Goal: Information Seeking & Learning: Learn about a topic

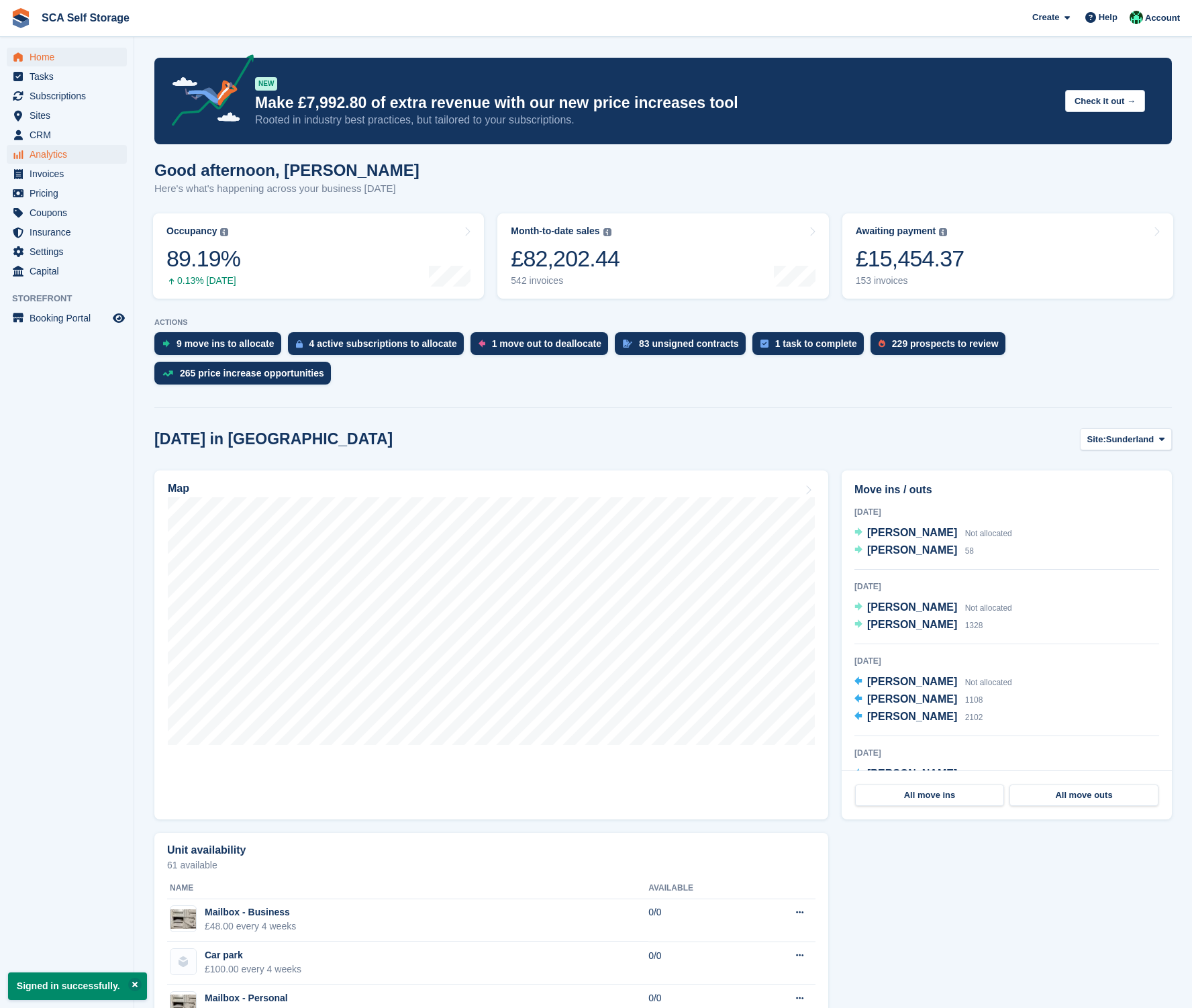
click at [69, 157] on span "Analytics" at bounding box center [69, 153] width 80 height 19
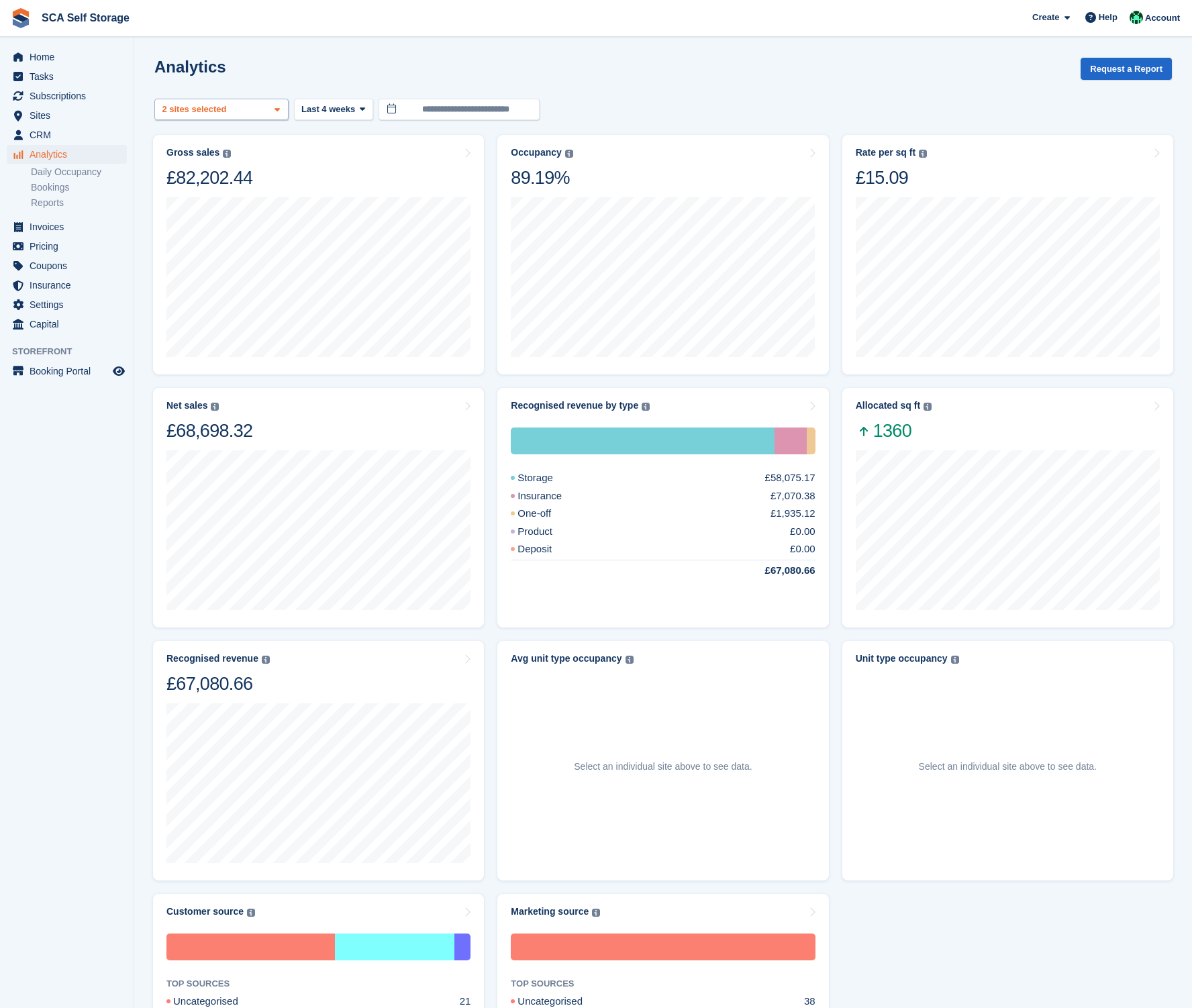
click at [259, 115] on div "Sunderland 2 sites selected" at bounding box center [221, 110] width 134 height 22
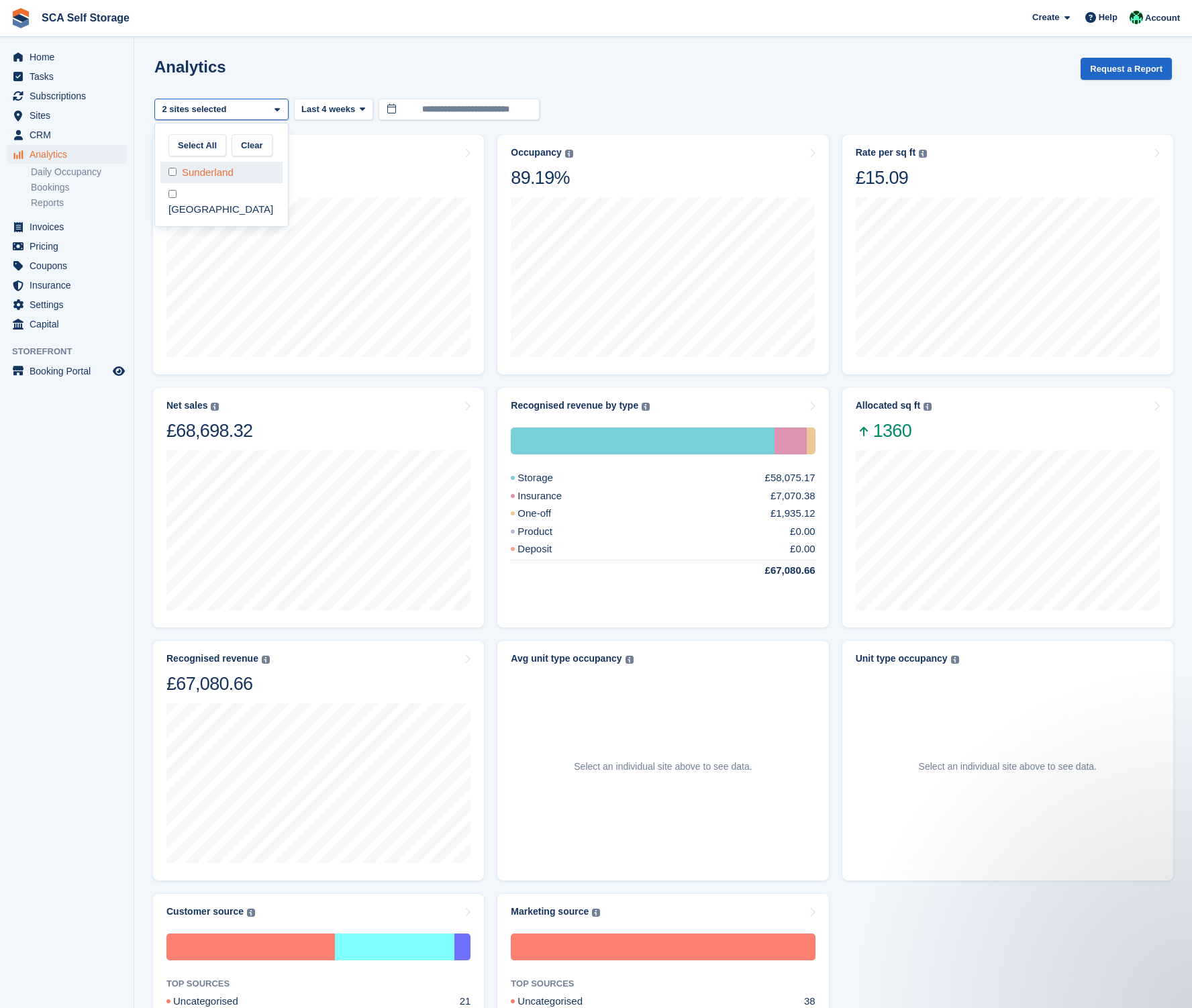
click at [216, 167] on div "Sunderland" at bounding box center [221, 172] width 122 height 22
select select "****"
click at [331, 82] on div "Analytics Request a Report" at bounding box center [663, 76] width 1017 height 38
click at [334, 99] on div at bounding box center [663, 99] width 1017 height 0
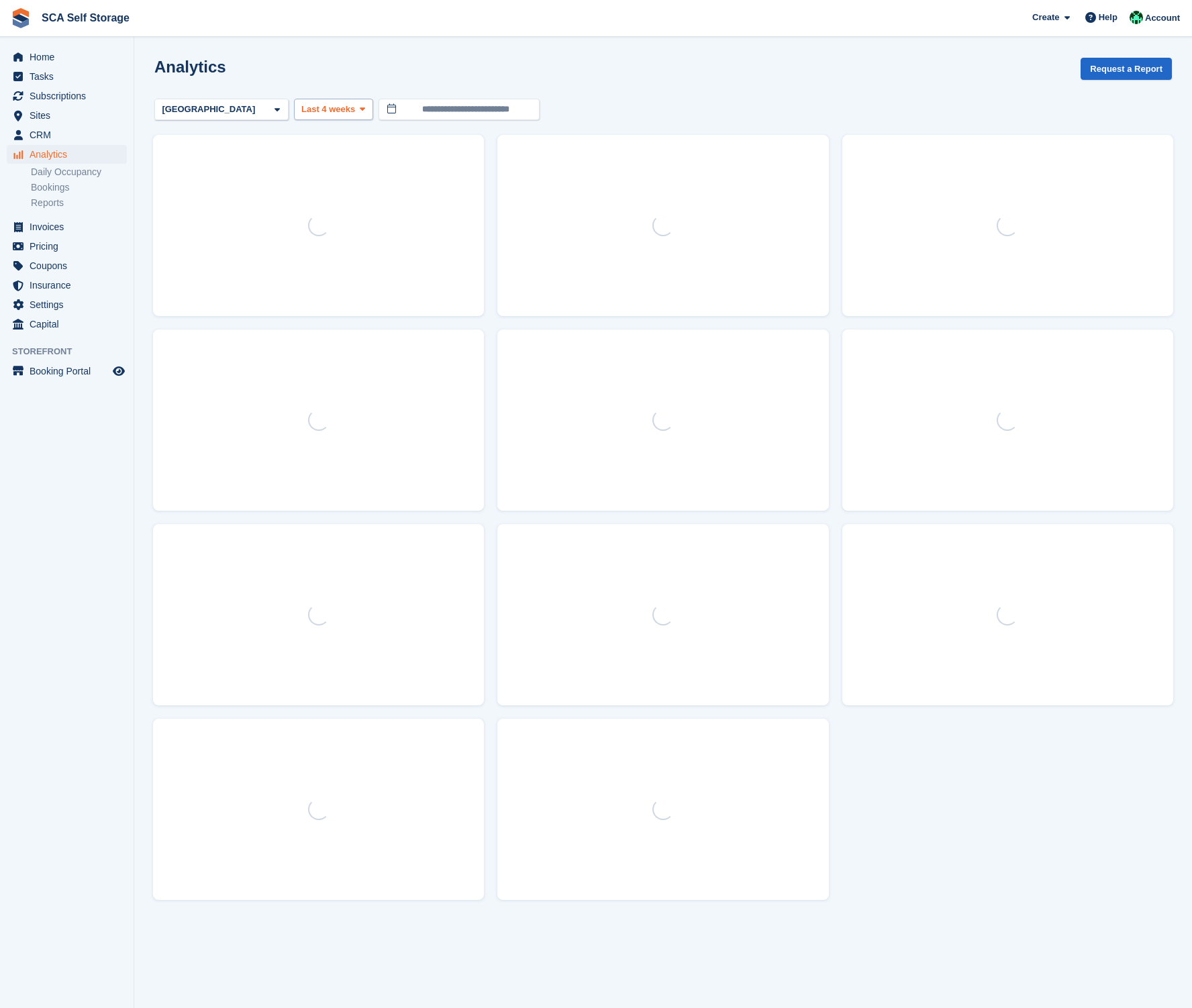
click at [333, 109] on span "Last 4 weeks" at bounding box center [328, 110] width 54 height 14
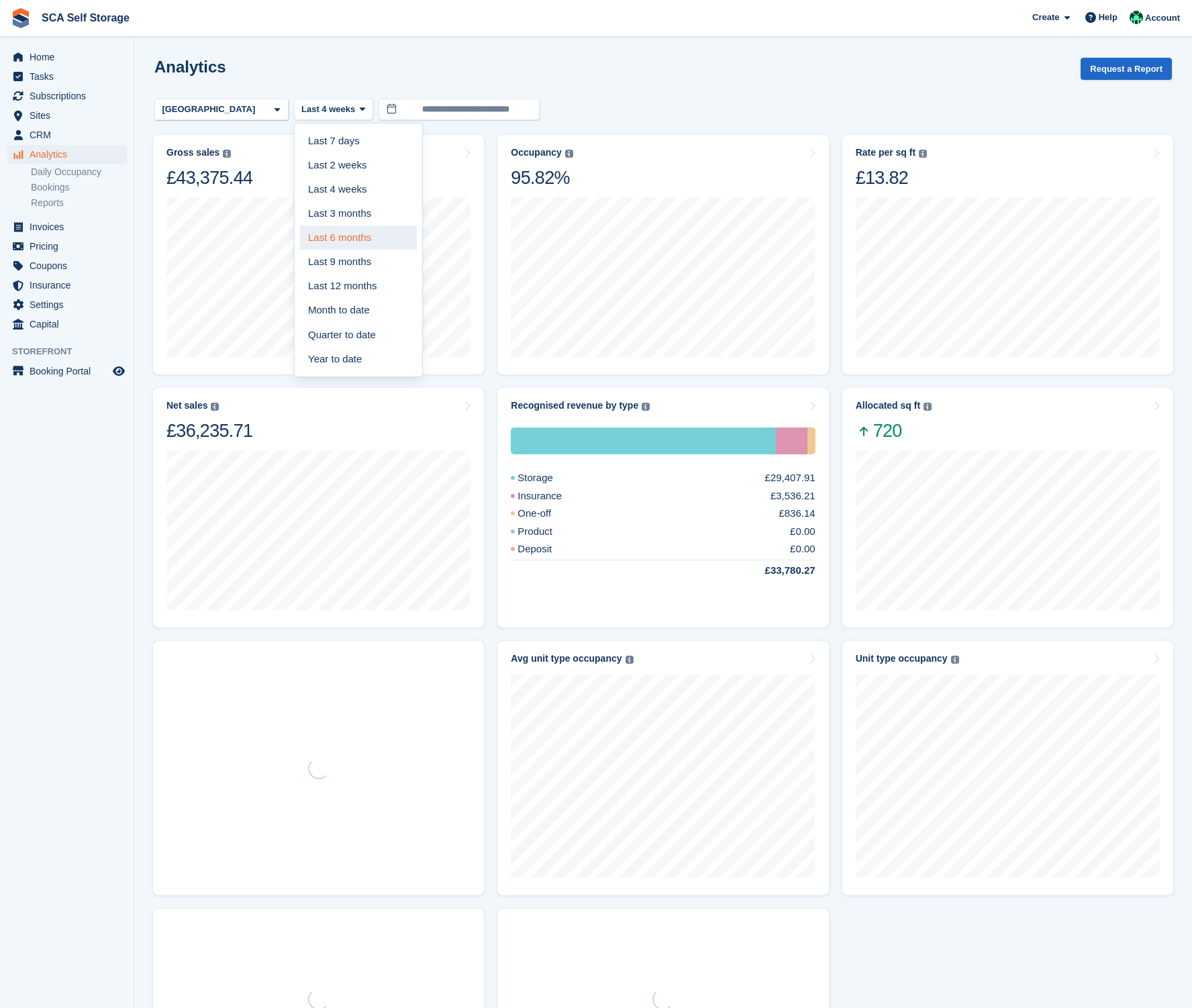
click at [346, 230] on link "Last 6 months" at bounding box center [358, 238] width 116 height 24
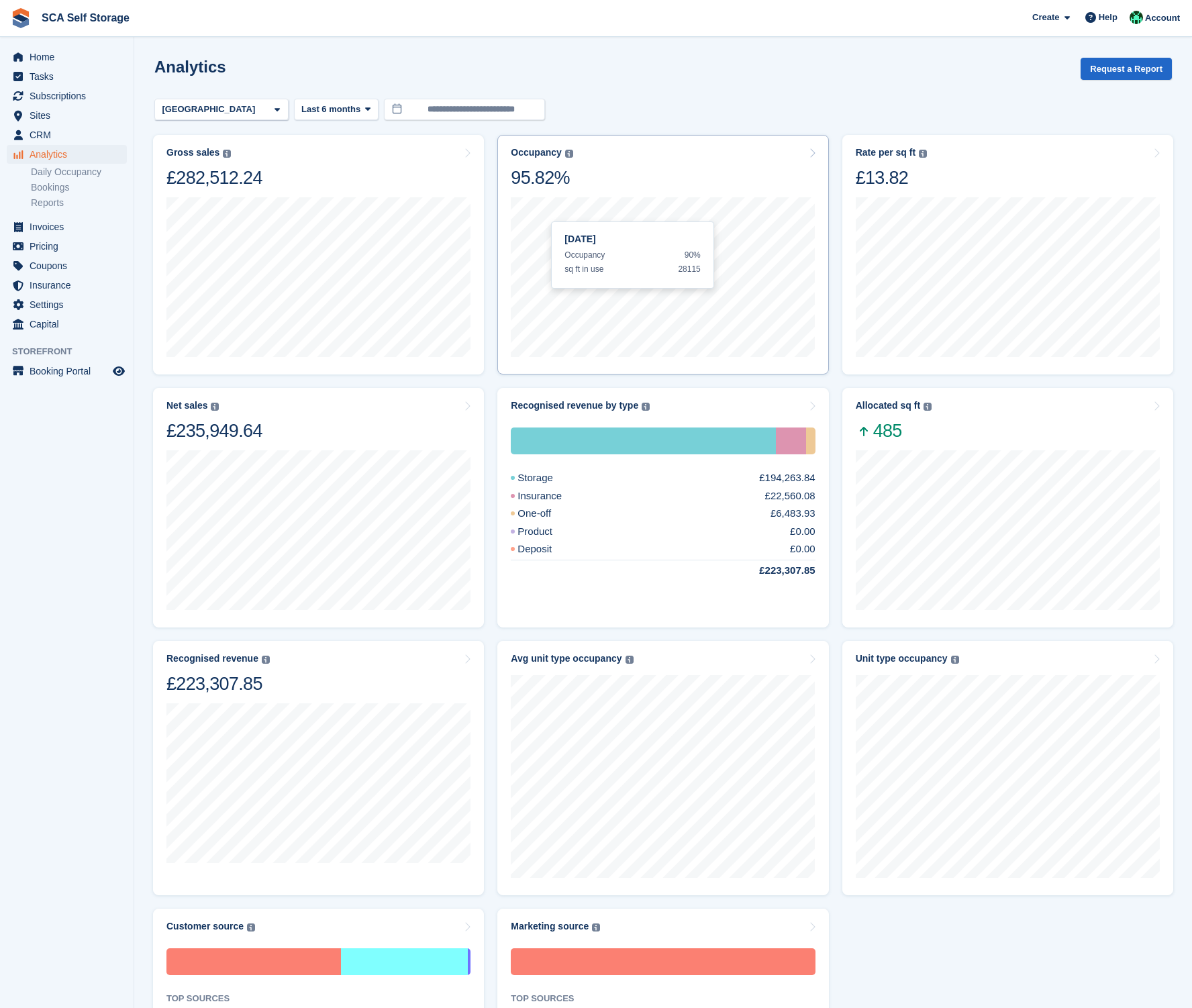
click at [608, 185] on div "Occupancy Percentage of all allocated units in terms of area. Includes units wi…" at bounding box center [662, 167] width 304 height 42
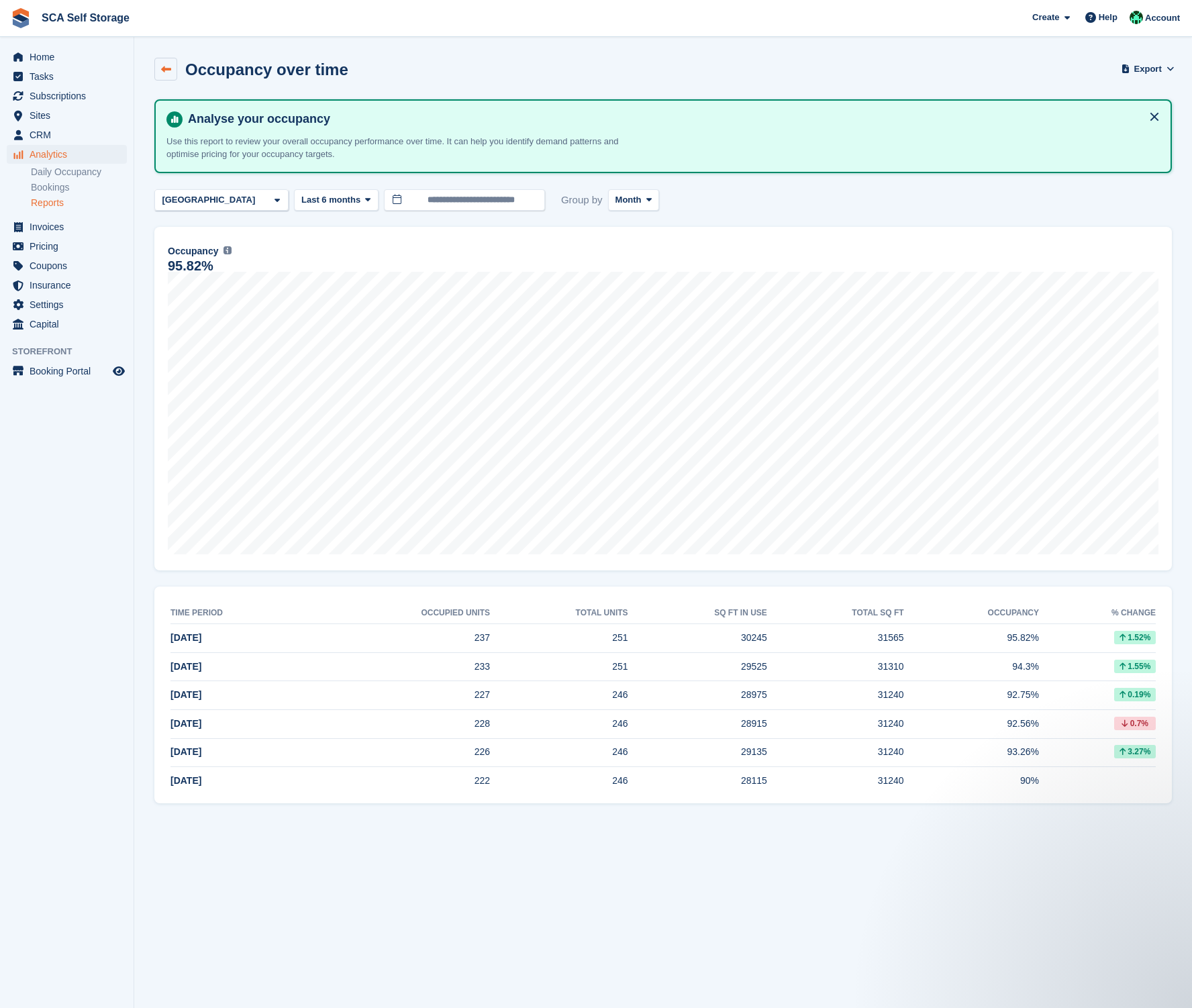
click at [167, 70] on icon at bounding box center [166, 69] width 10 height 10
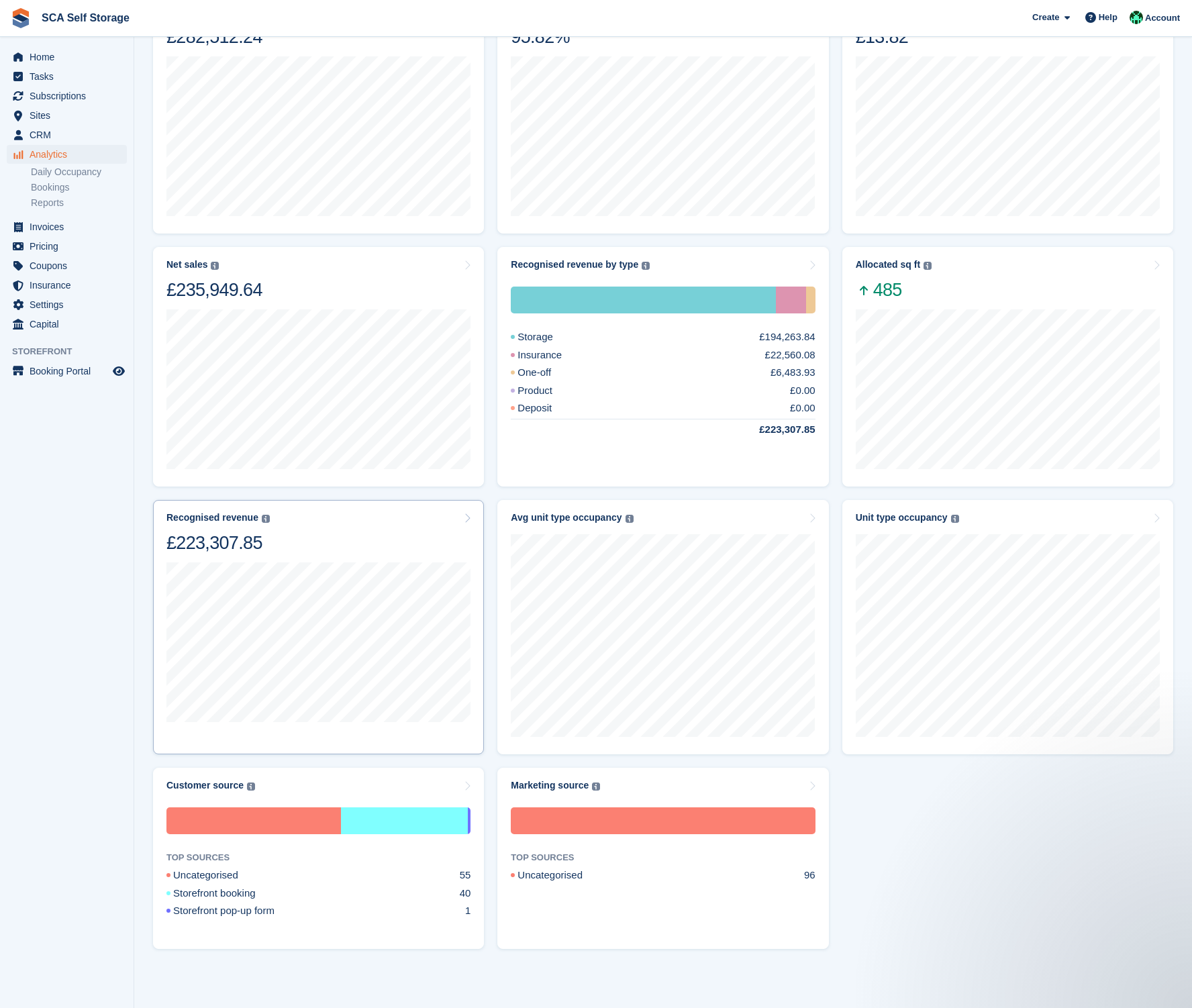
click at [401, 527] on div "Recognised revenue The sum of all finalised invoices, after discount and exclud…" at bounding box center [318, 533] width 304 height 42
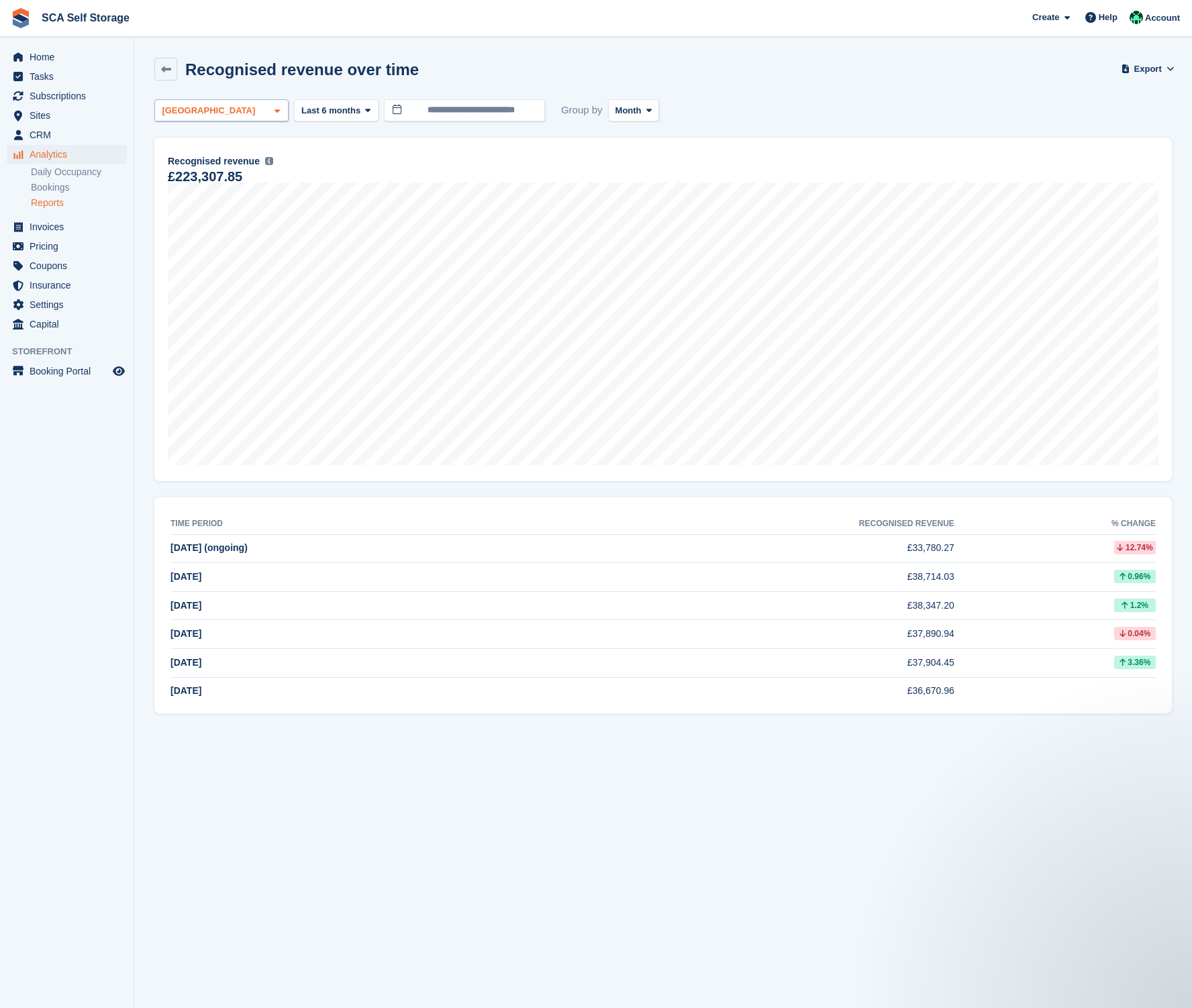
click at [208, 114] on div "[GEOGRAPHIC_DATA]" at bounding box center [221, 110] width 134 height 22
click at [202, 172] on div "Sunderland" at bounding box center [221, 173] width 122 height 22
click at [202, 205] on div "[GEOGRAPHIC_DATA]" at bounding box center [221, 203] width 122 height 37
select select "****"
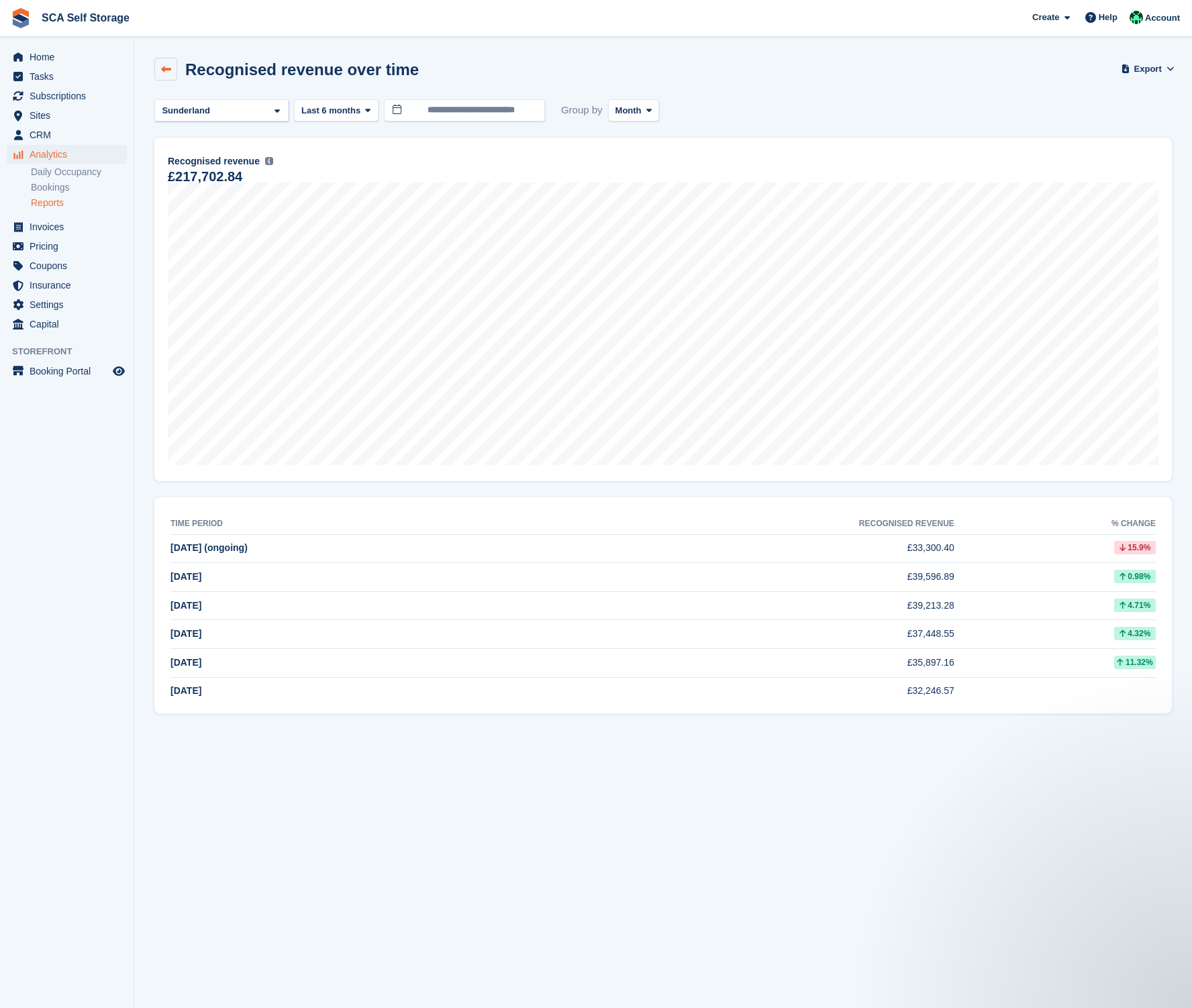
click at [166, 69] on icon at bounding box center [166, 69] width 10 height 10
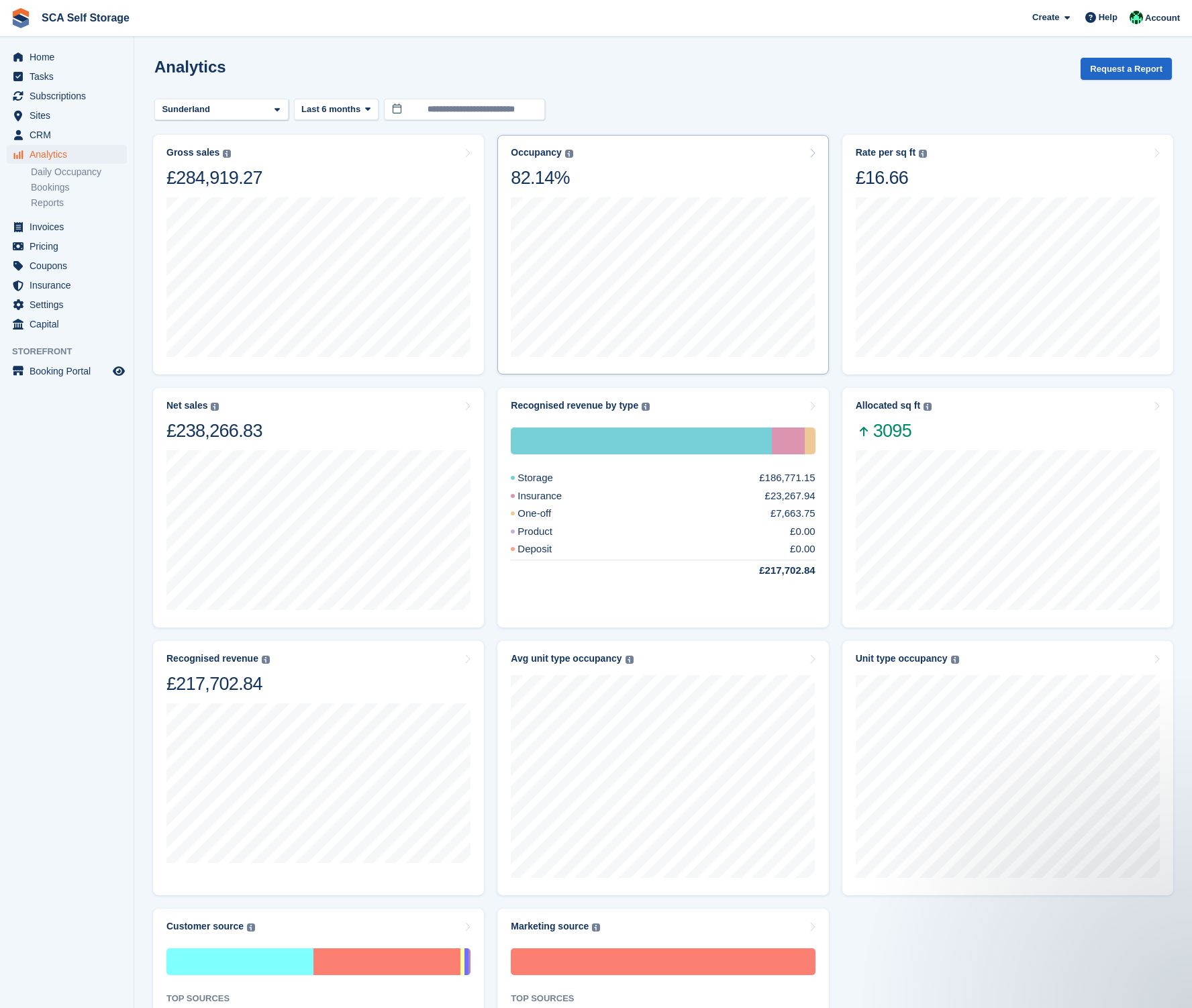
click at [687, 188] on div "Occupancy Percentage of all allocated units in terms of area. Includes units wi…" at bounding box center [662, 167] width 304 height 42
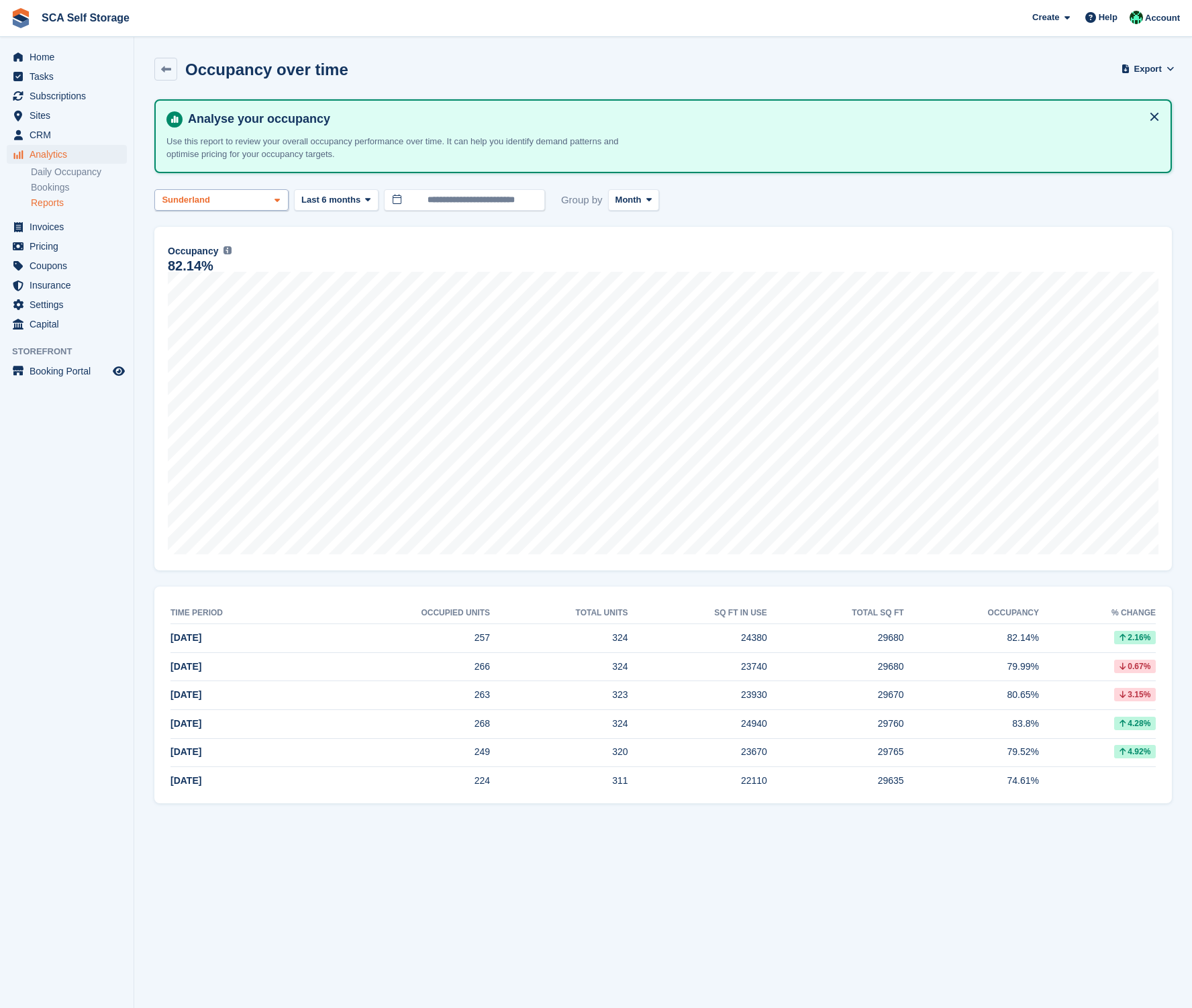
click at [255, 203] on div "Sunderland" at bounding box center [221, 200] width 134 height 22
click at [450, 247] on div "Occupancy Percentage of all allocated units in terms of area. Includes units wi…" at bounding box center [663, 250] width 991 height 16
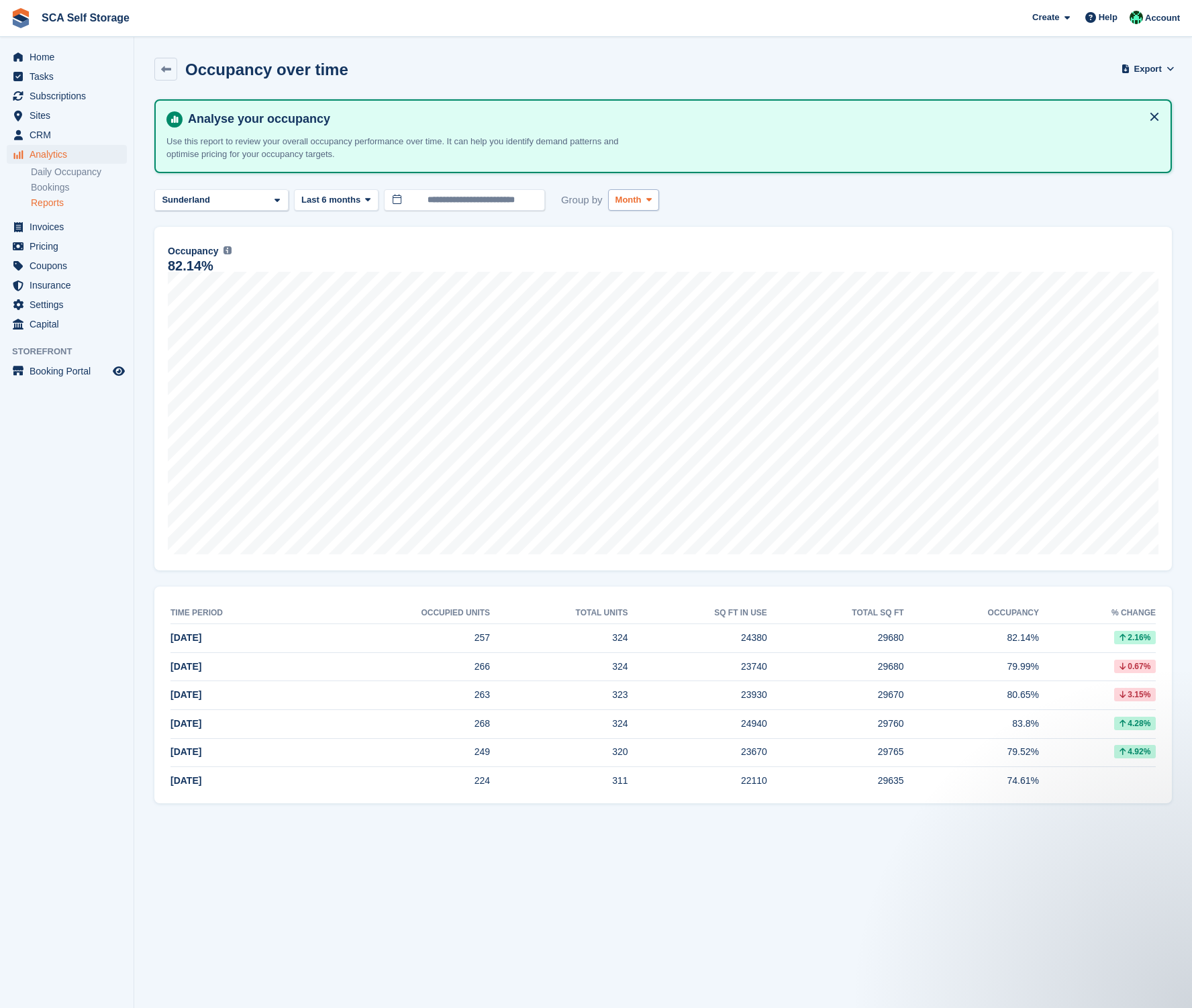
click at [632, 197] on span "Month" at bounding box center [628, 200] width 26 height 14
click at [633, 262] on link "Week" at bounding box center [672, 255] width 116 height 24
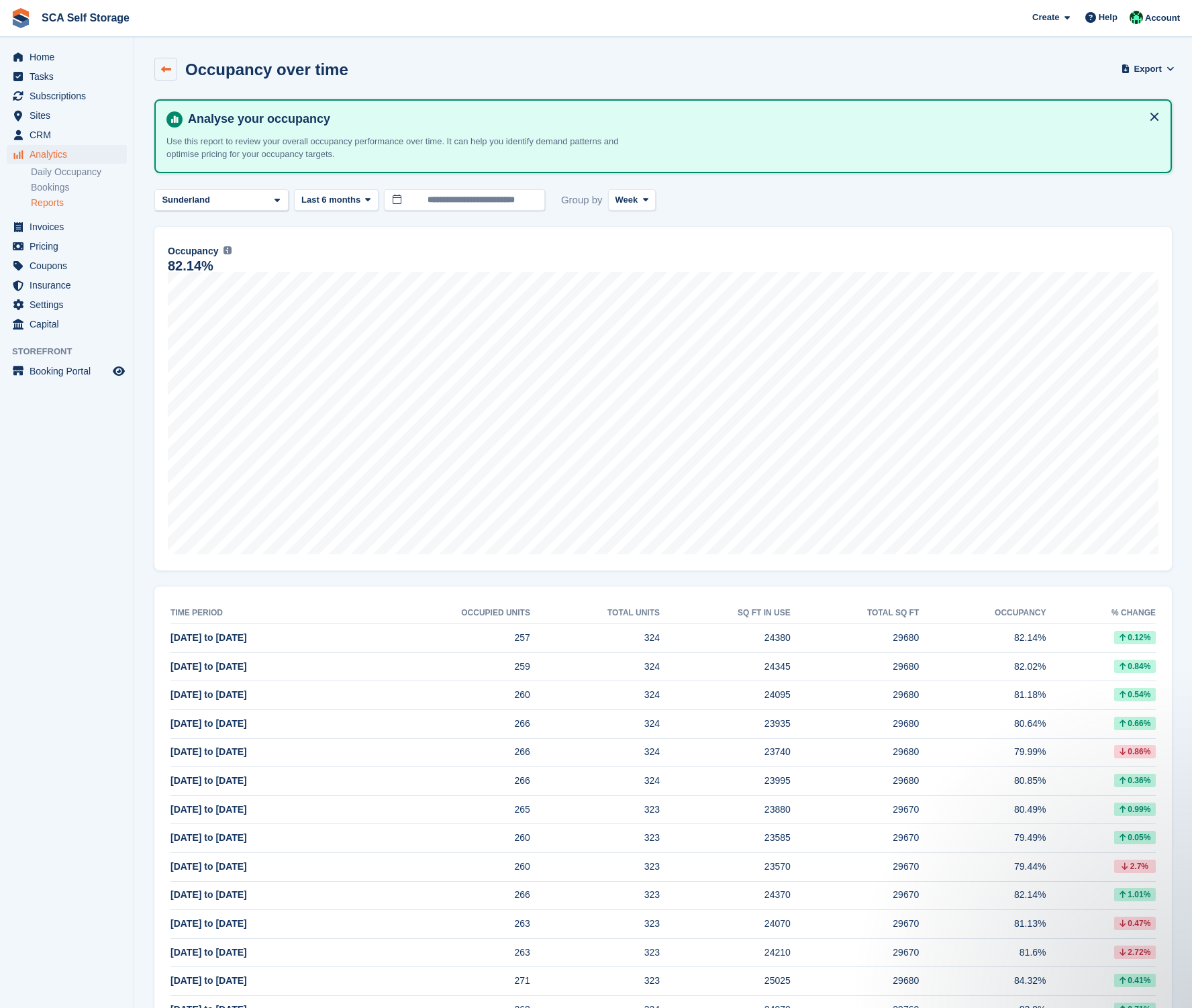
click at [172, 71] on link at bounding box center [165, 68] width 22 height 22
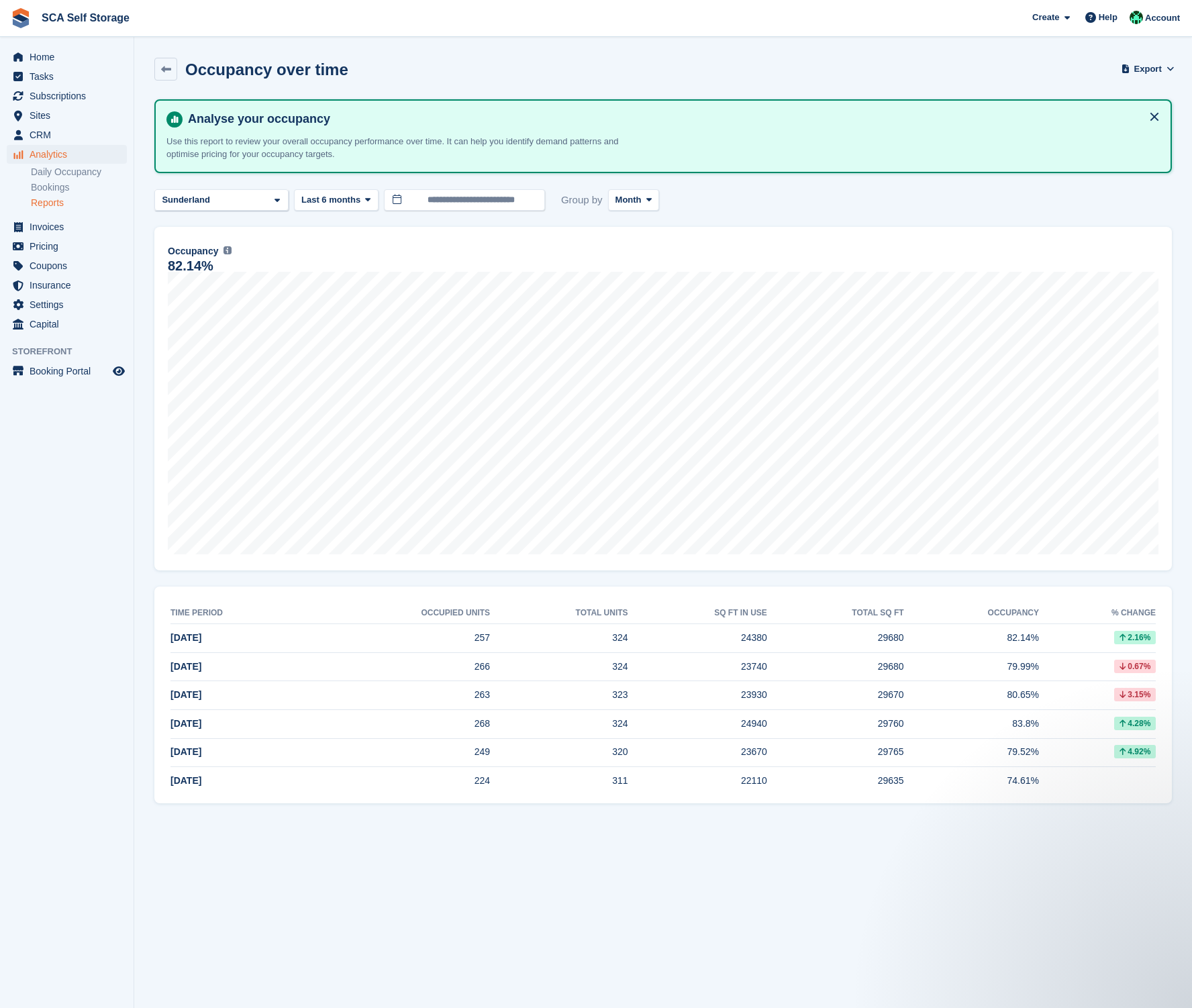
click at [358, 210] on div "**********" at bounding box center [663, 452] width 1017 height 704
click at [350, 194] on span "Last 6 months" at bounding box center [331, 200] width 59 height 14
click at [334, 406] on link "Last 18 months" at bounding box center [358, 401] width 116 height 24
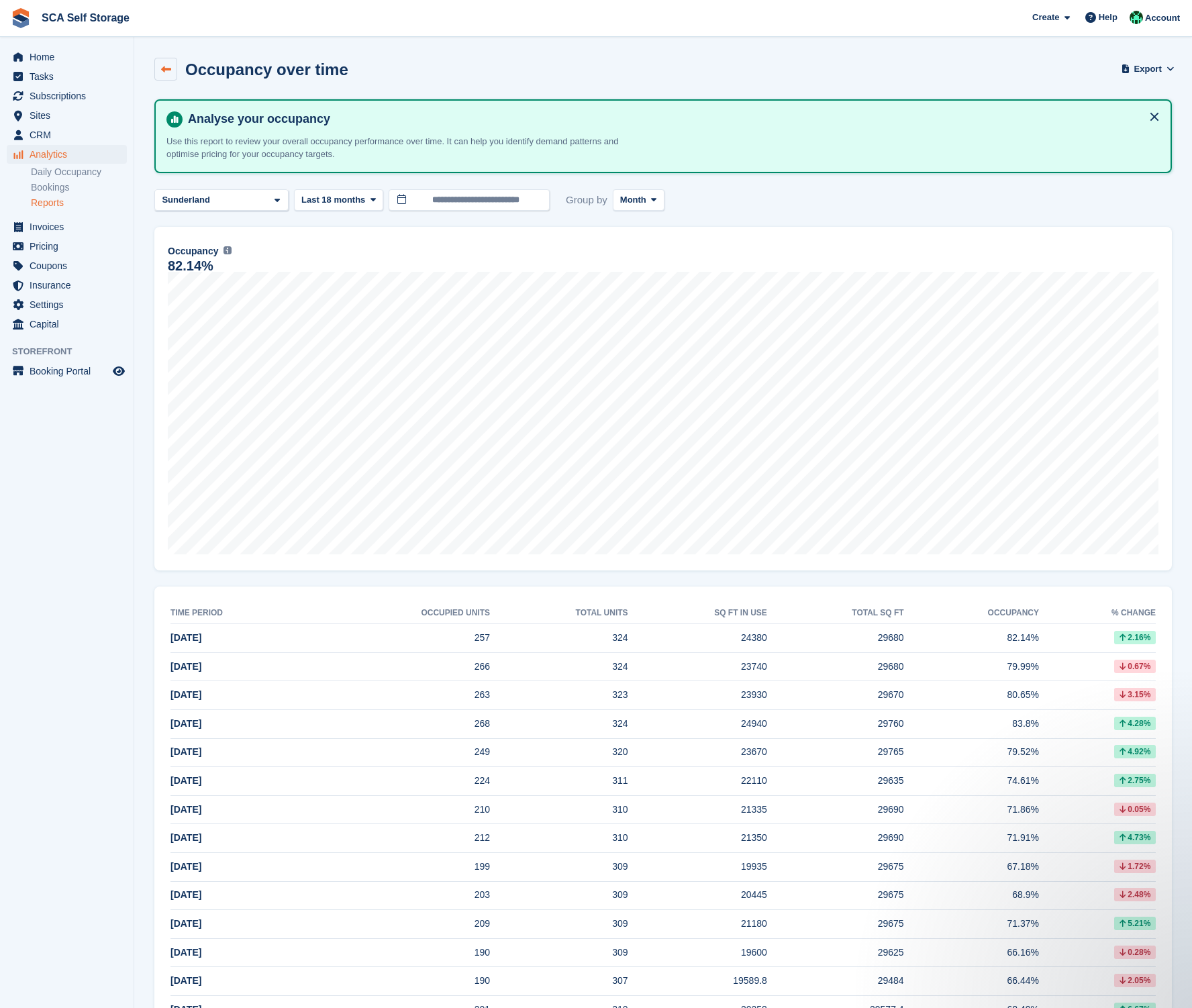
click at [162, 64] on link at bounding box center [165, 68] width 22 height 22
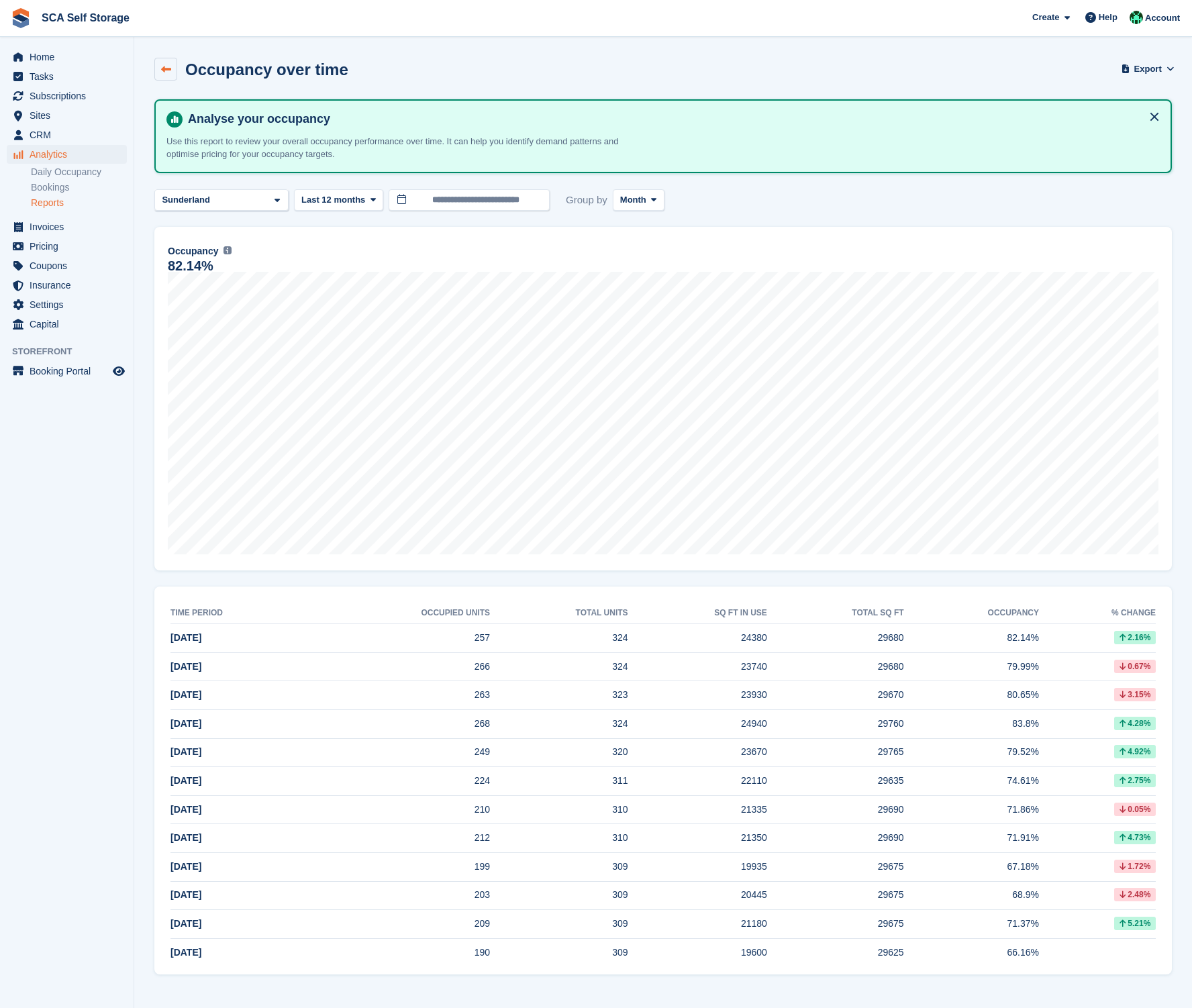
click at [176, 64] on link at bounding box center [165, 68] width 22 height 22
